Goal: Download file/media

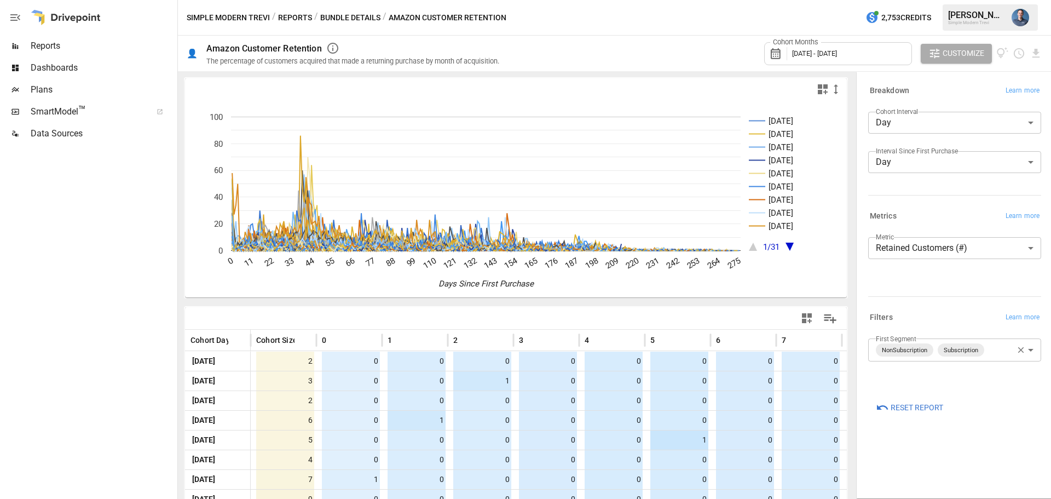
click at [975, 0] on body "Reports Dashboards Plans SmartModel ™ Data Sources Simple Modern Trevi / Report…" at bounding box center [525, 0] width 1051 height 0
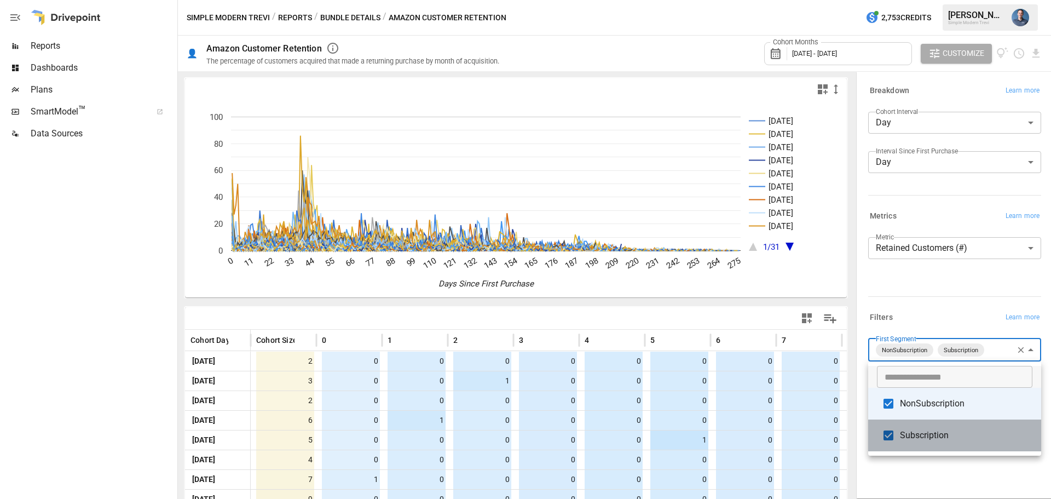
click at [930, 440] on span "Subscription" at bounding box center [966, 435] width 133 height 13
type input "**********"
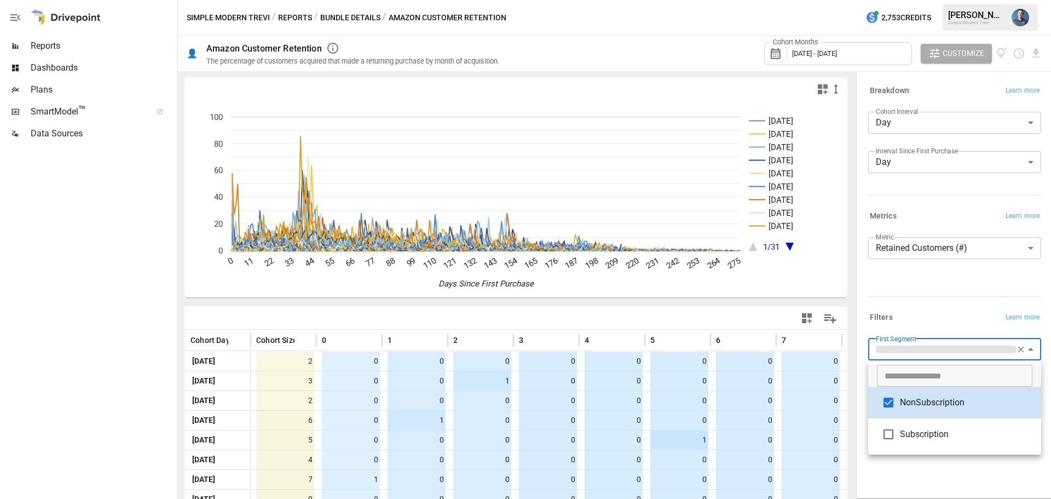
click at [1035, 46] on div at bounding box center [525, 249] width 1051 height 499
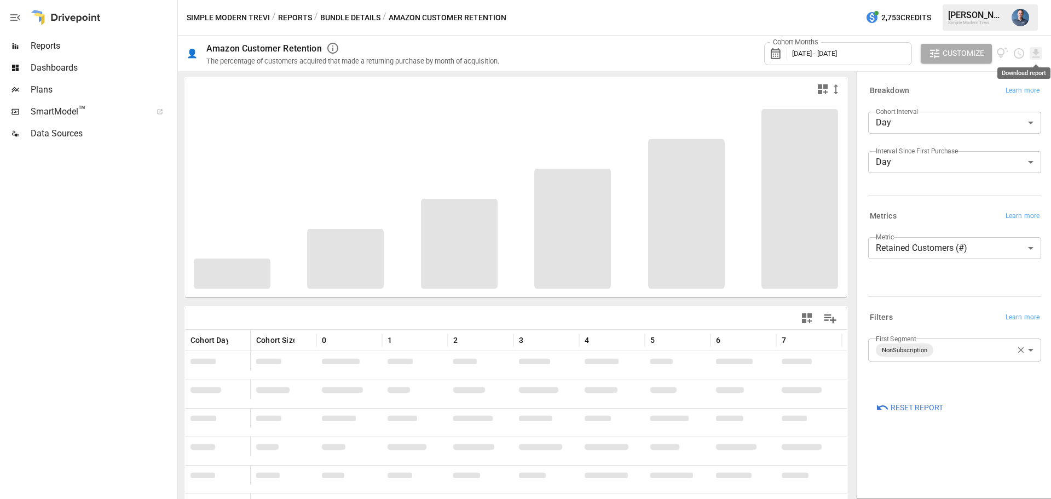
click at [1036, 56] on icon "Download report" at bounding box center [1036, 53] width 13 height 13
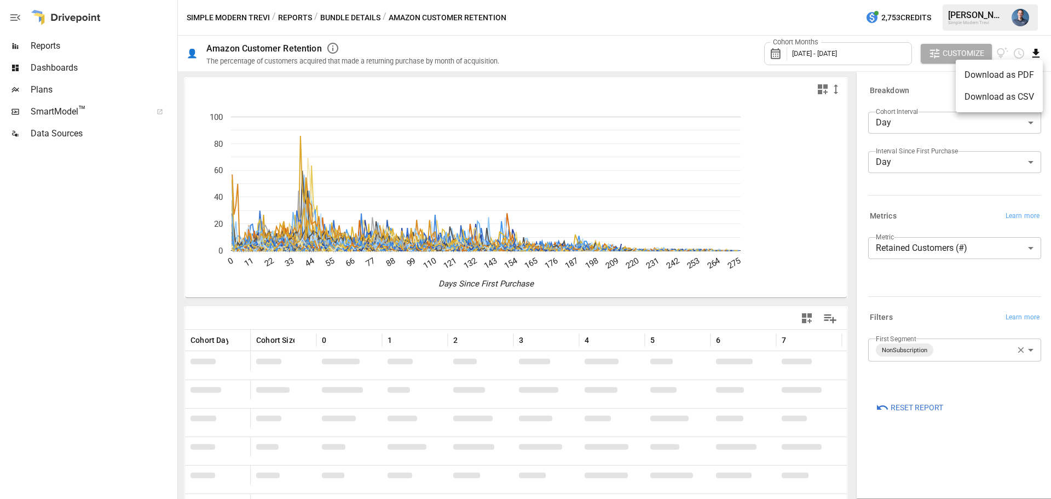
click at [1001, 95] on li "Download as CSV" at bounding box center [999, 97] width 87 height 22
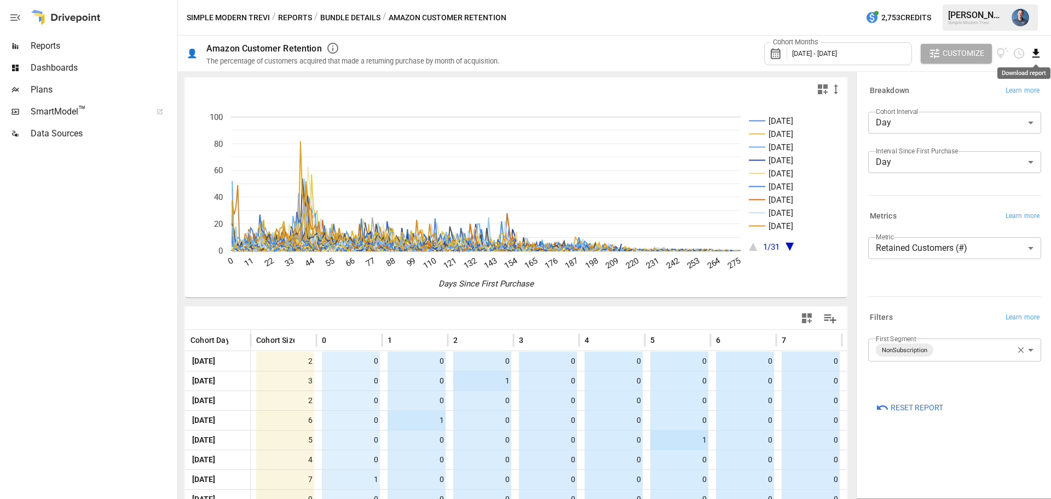
click at [1038, 51] on icon "Download report" at bounding box center [1036, 53] width 7 height 9
click at [987, 76] on li "Download as PDF" at bounding box center [999, 75] width 87 height 22
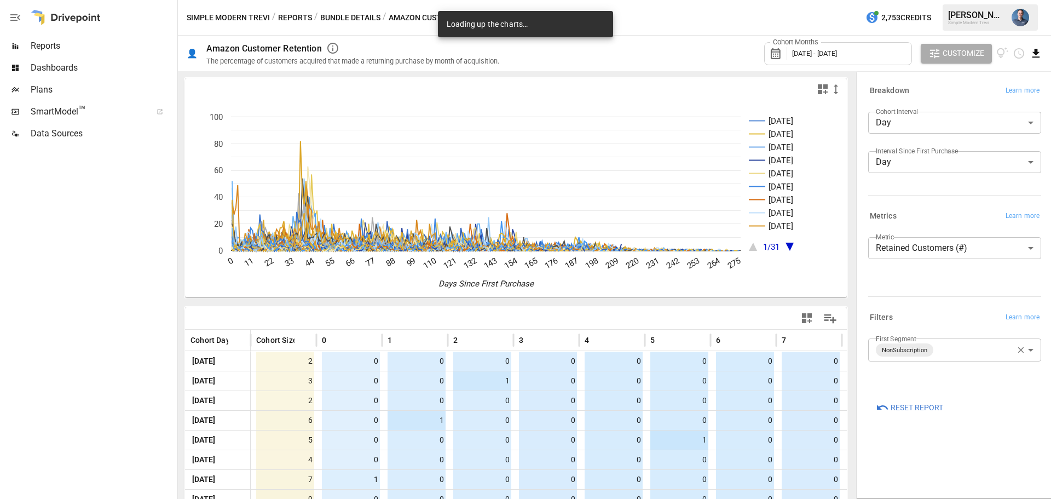
click at [1034, 55] on icon "Download report" at bounding box center [1036, 53] width 13 height 13
click at [1011, 97] on li "Download as CSV" at bounding box center [999, 97] width 87 height 22
click at [594, 33] on div "Crunching the numbers…" at bounding box center [525, 24] width 175 height 26
